Goal: Task Accomplishment & Management: Use online tool/utility

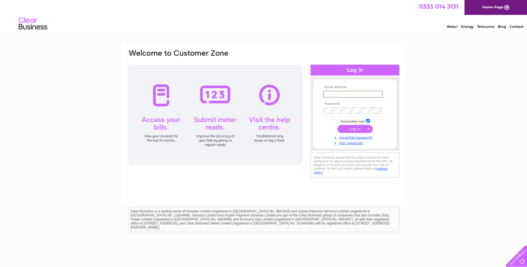
click at [339, 92] on input "text" at bounding box center [353, 94] width 60 height 7
click at [338, 93] on input "text" at bounding box center [353, 94] width 60 height 7
type input "A"
type input "alan.robertson17@hotmail.co.uk"
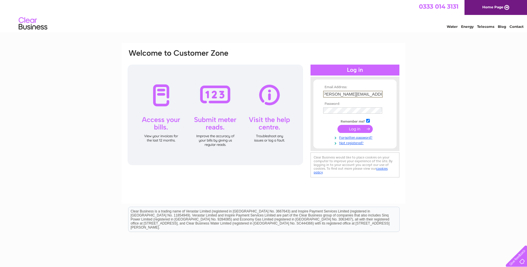
scroll to position [0, 0]
click at [357, 128] on input "submit" at bounding box center [354, 128] width 35 height 8
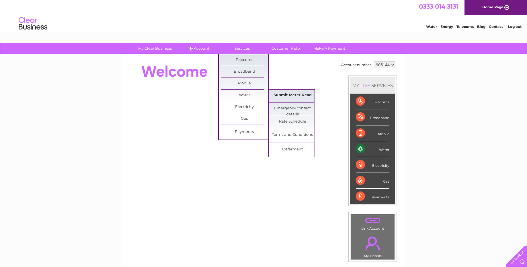
click at [295, 96] on link "Submit Meter Read" at bounding box center [292, 94] width 47 height 11
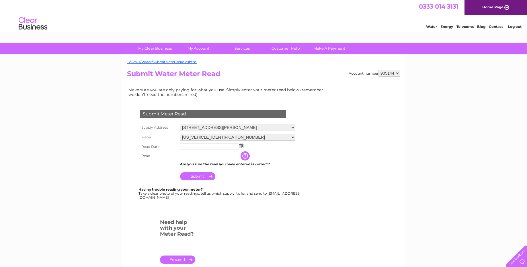
click at [185, 146] on input "text" at bounding box center [209, 146] width 59 height 6
click at [242, 147] on img at bounding box center [242, 146] width 4 height 5
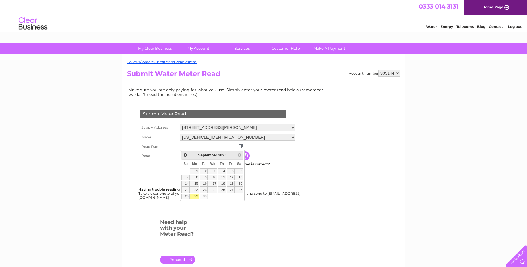
click at [197, 196] on link "29" at bounding box center [194, 196] width 9 height 6
type input "2025/09/29"
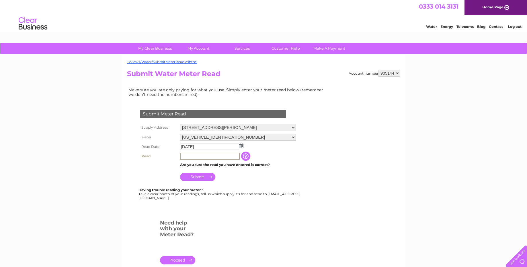
click at [187, 154] on input "text" at bounding box center [210, 156] width 60 height 7
type input "1999"
click at [196, 179] on input "Submit" at bounding box center [197, 176] width 35 height 8
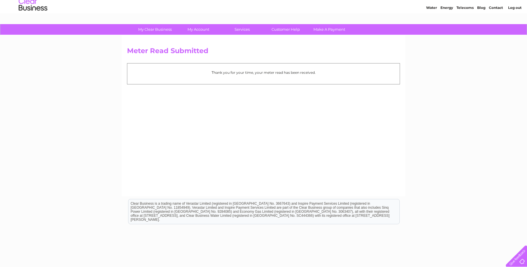
scroll to position [29, 0]
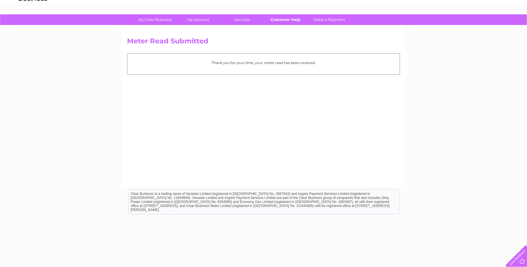
click at [281, 17] on link "Customer Help" at bounding box center [285, 19] width 47 height 11
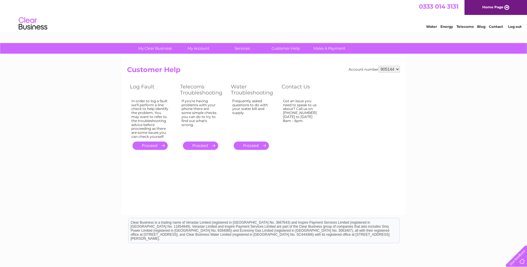
click at [301, 116] on div "Got an issue you need to speak to us about? Call us on [PHONE_NUMBER] [DATE] to…" at bounding box center [301, 117] width 37 height 37
click at [297, 107] on div "Got an issue you need to speak to us about? Call us on [PHONE_NUMBER] [DATE] to…" at bounding box center [301, 117] width 37 height 37
click at [500, 28] on link "Contact" at bounding box center [496, 26] width 14 height 4
